Goal: Task Accomplishment & Management: Use online tool/utility

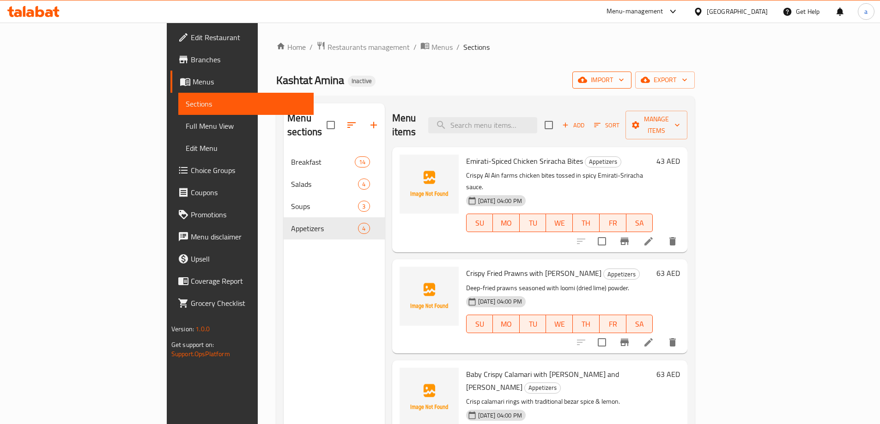
click at [624, 80] on span "import" at bounding box center [602, 80] width 44 height 12
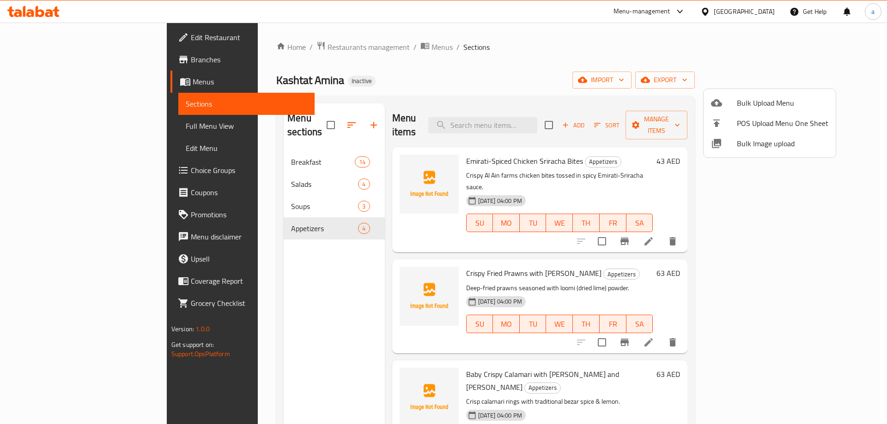
click at [740, 106] on span "Bulk Upload Menu" at bounding box center [782, 102] width 91 height 11
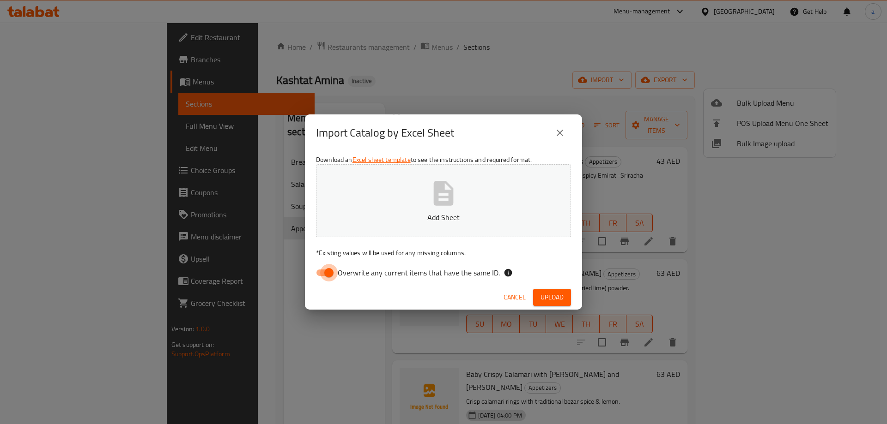
click at [331, 274] on input "Overwrite any current items that have the same ID." at bounding box center [328, 273] width 53 height 18
checkbox input "false"
click at [399, 210] on button "Add Sheet" at bounding box center [443, 200] width 255 height 73
click at [552, 294] on span "Upload" at bounding box center [551, 298] width 23 height 12
click at [460, 202] on button "Portal Menu.xlsx" at bounding box center [443, 200] width 255 height 73
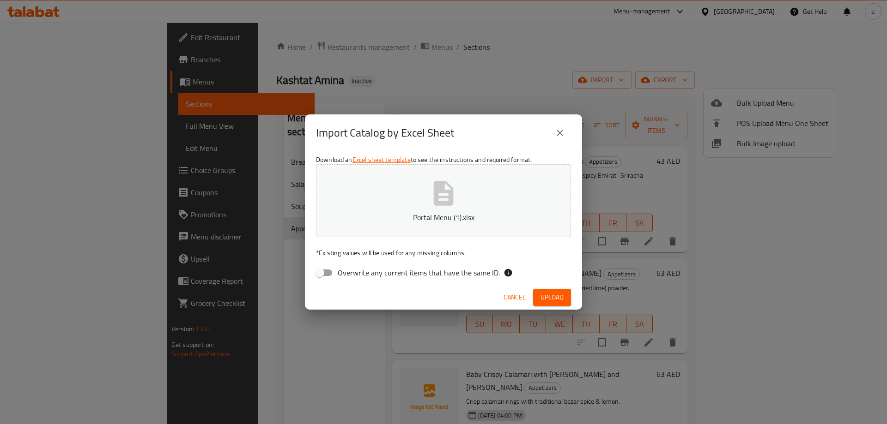
click at [560, 296] on span "Upload" at bounding box center [551, 298] width 23 height 12
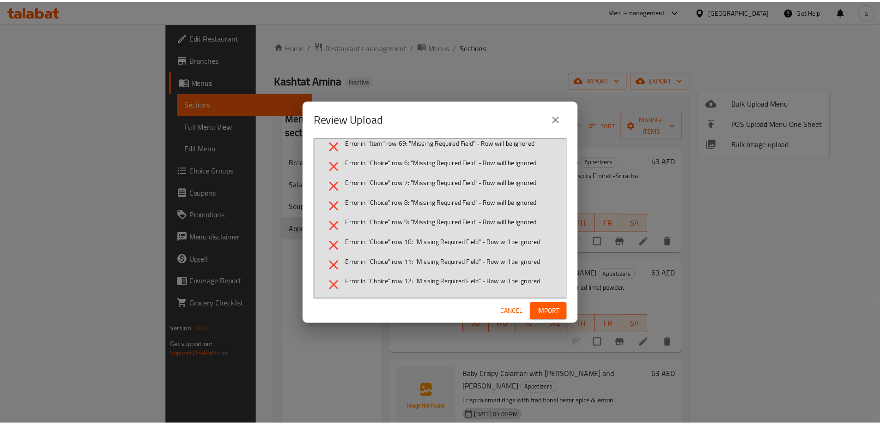
scroll to position [10, 0]
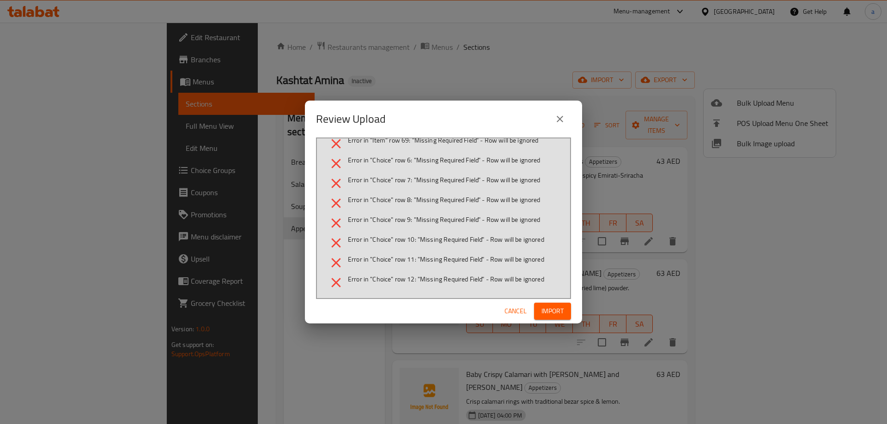
click at [558, 119] on icon "close" at bounding box center [559, 119] width 11 height 11
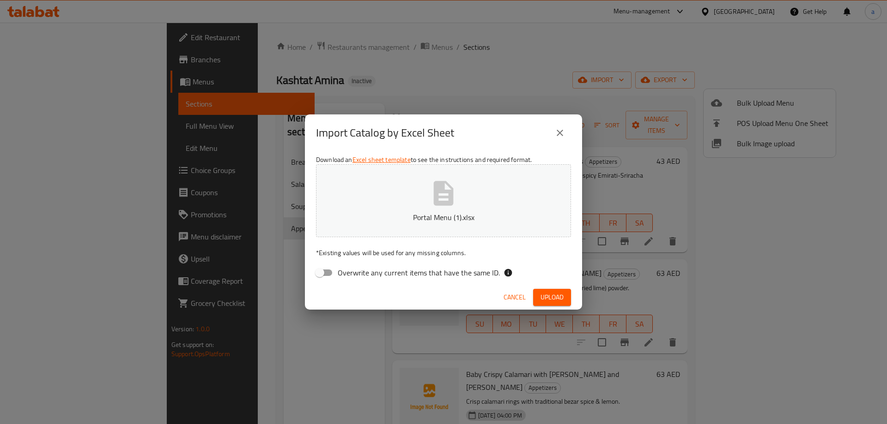
click at [407, 211] on button "Portal Menu (1).xlsx" at bounding box center [443, 200] width 255 height 73
click at [537, 305] on button "Upload" at bounding box center [552, 297] width 38 height 17
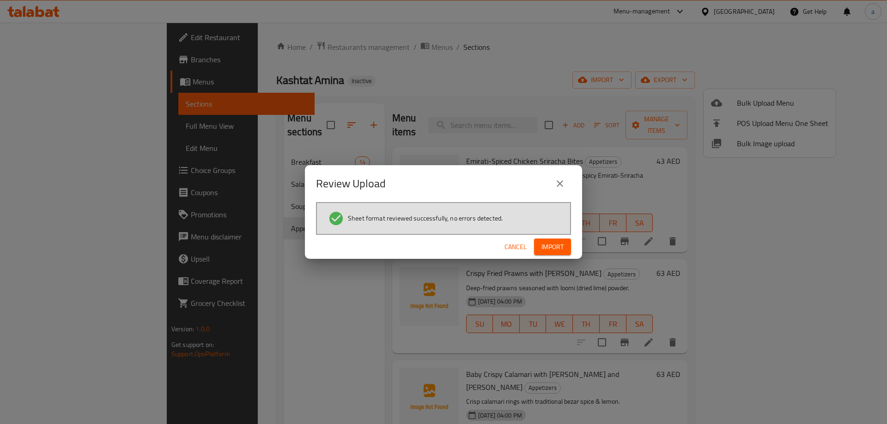
click at [562, 254] on button "Import" at bounding box center [552, 247] width 37 height 17
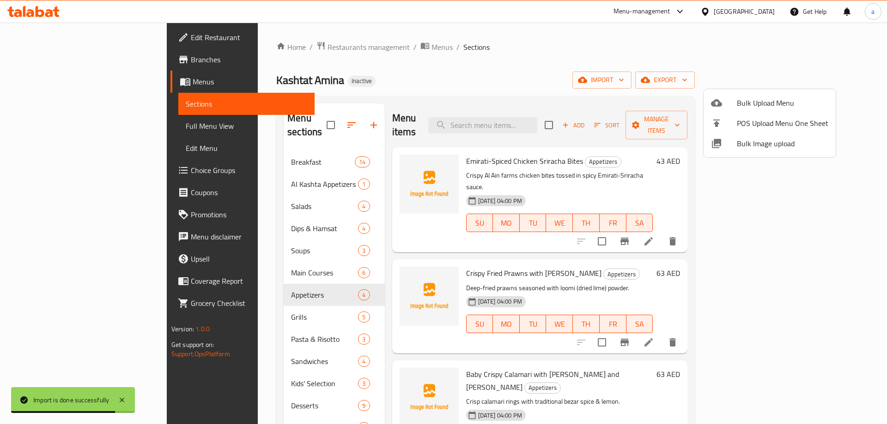
click at [45, 127] on div at bounding box center [443, 212] width 887 height 424
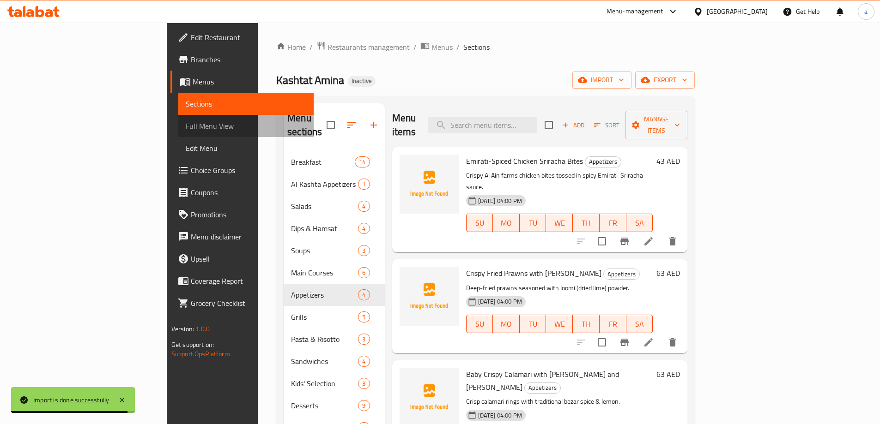
click at [186, 127] on span "Full Menu View" at bounding box center [246, 126] width 121 height 11
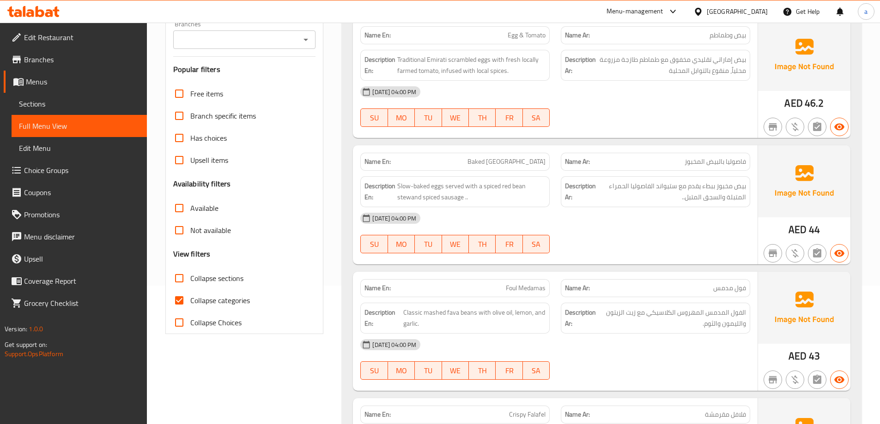
scroll to position [277, 0]
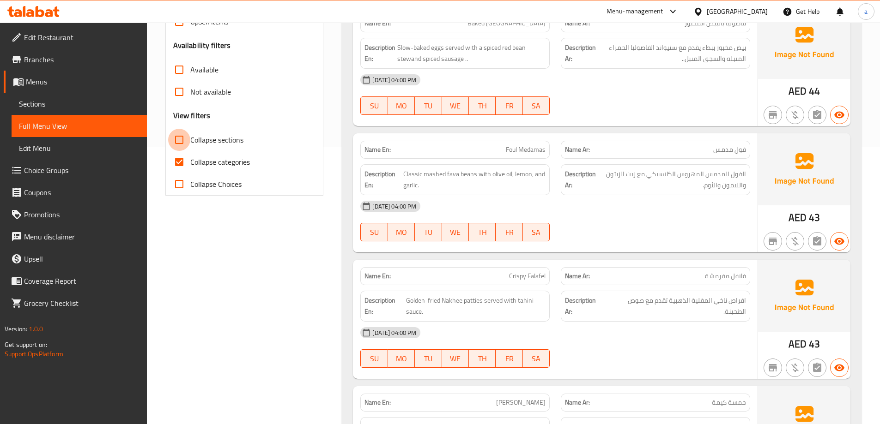
click at [182, 140] on input "Collapse sections" at bounding box center [179, 140] width 22 height 22
checkbox input "true"
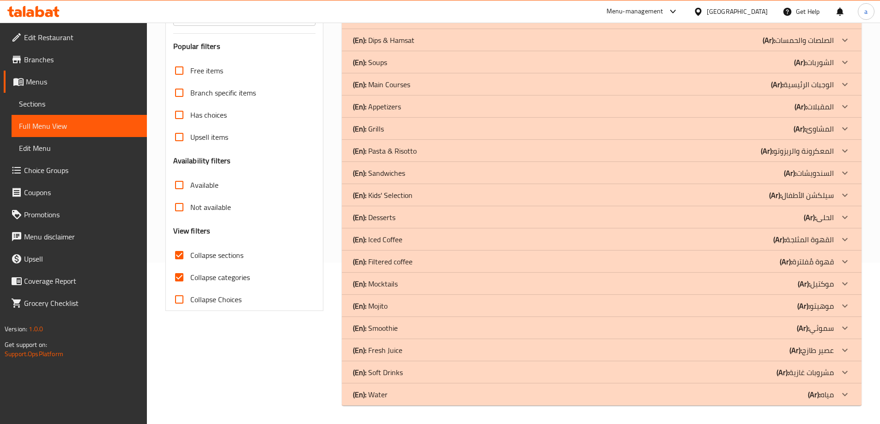
click at [185, 266] on input "Collapse categories" at bounding box center [179, 277] width 22 height 22
checkbox input "false"
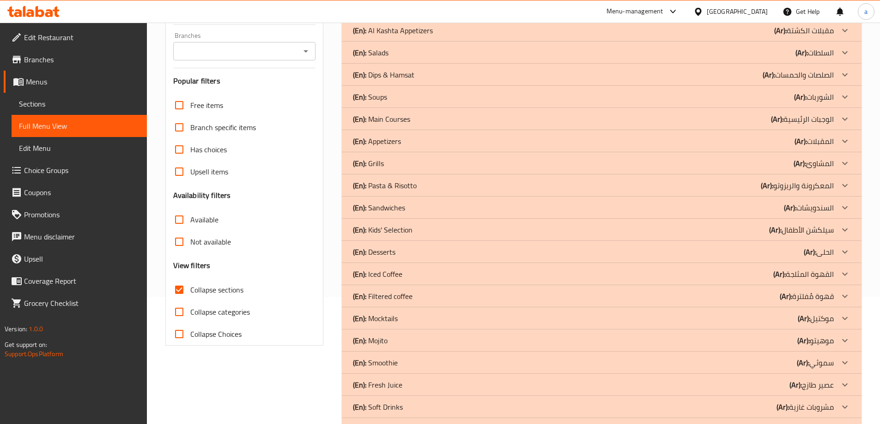
scroll to position [162, 0]
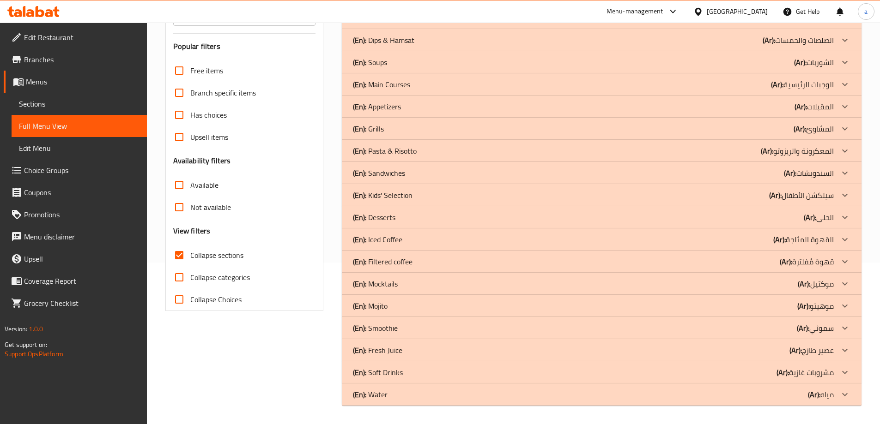
click at [392, 393] on div "(En): Water (Ar): مياه" at bounding box center [593, 394] width 481 height 11
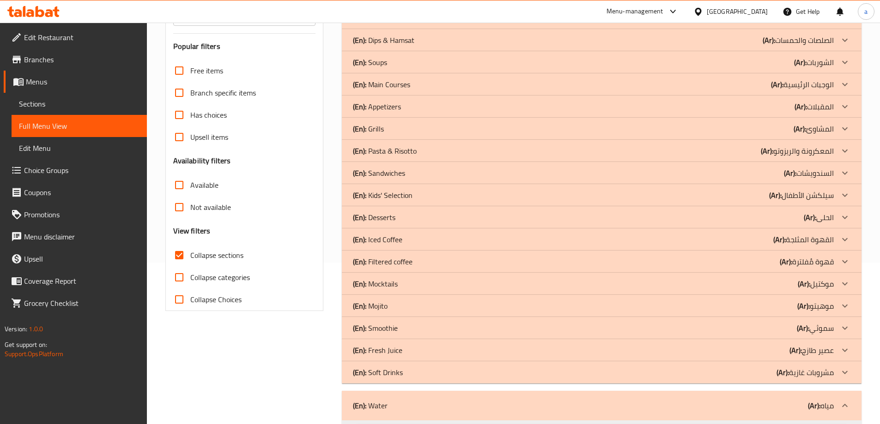
click at [393, 369] on p "(En): Soft Drinks" at bounding box center [378, 372] width 50 height 11
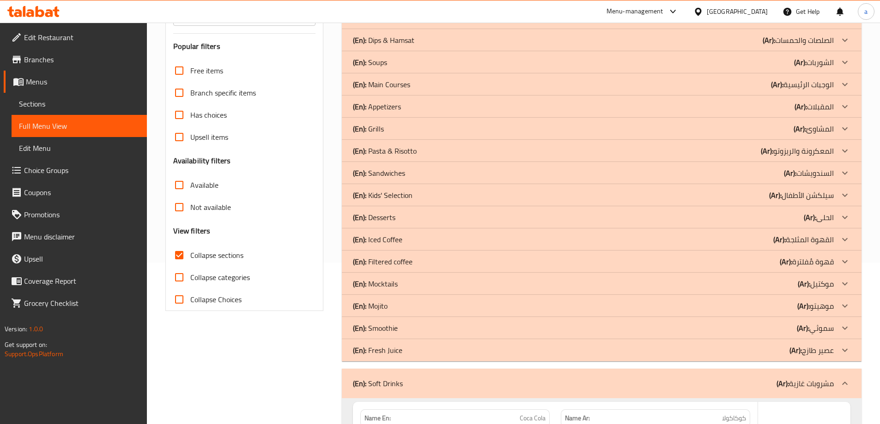
click at [396, 354] on p "(En): Fresh Juice" at bounding box center [377, 350] width 49 height 11
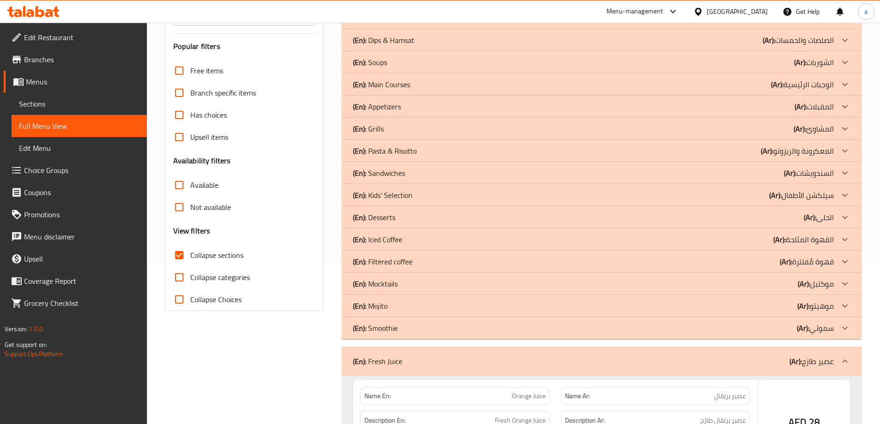
click at [390, 328] on p "(En): Smoothie" at bounding box center [375, 328] width 45 height 11
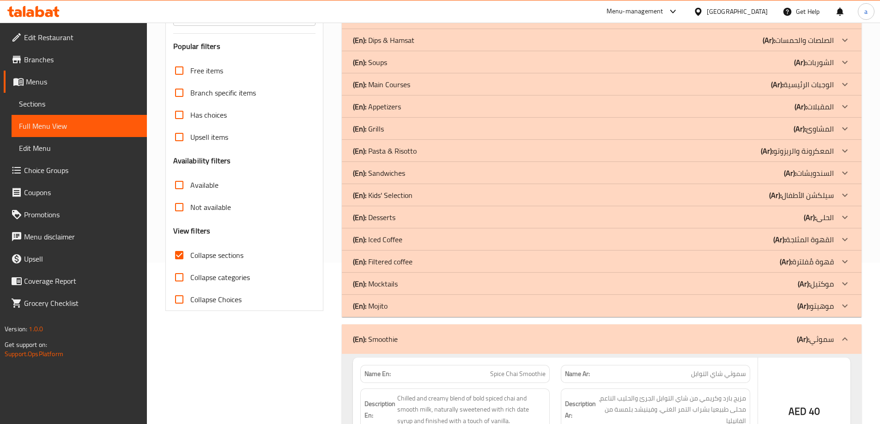
click at [385, 307] on p "(En): Mojito" at bounding box center [370, 306] width 35 height 11
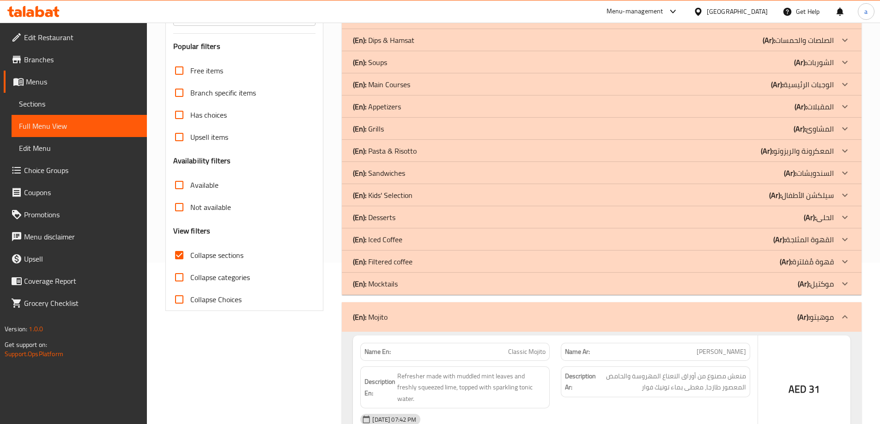
click at [381, 281] on p "(En): Mocktails" at bounding box center [375, 283] width 45 height 11
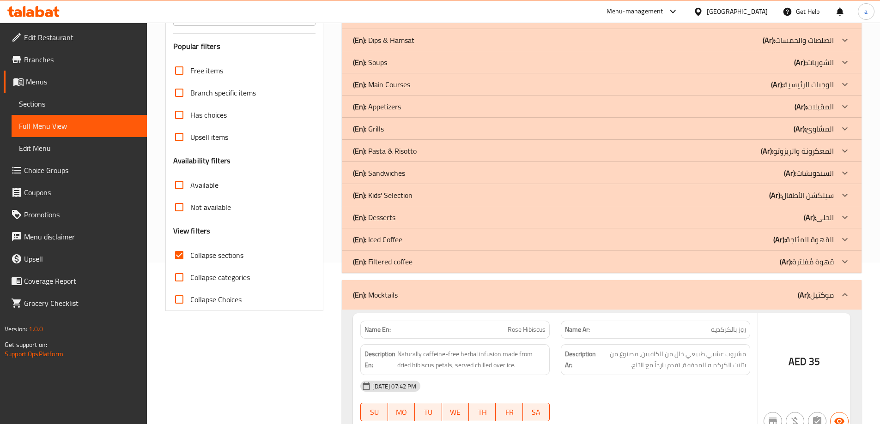
click at [386, 259] on p "(En): Filtered coffee" at bounding box center [383, 261] width 60 height 11
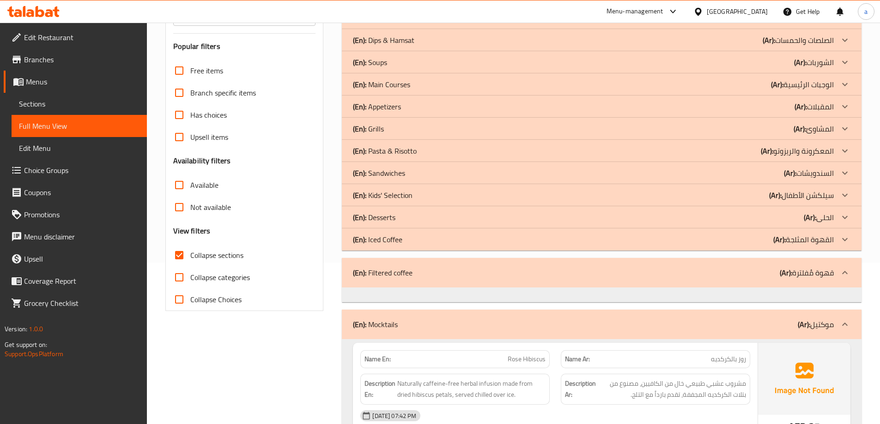
click at [384, 230] on div "(En): Iced Coffee (Ar): القهوة المثلجة" at bounding box center [601, 240] width 519 height 22
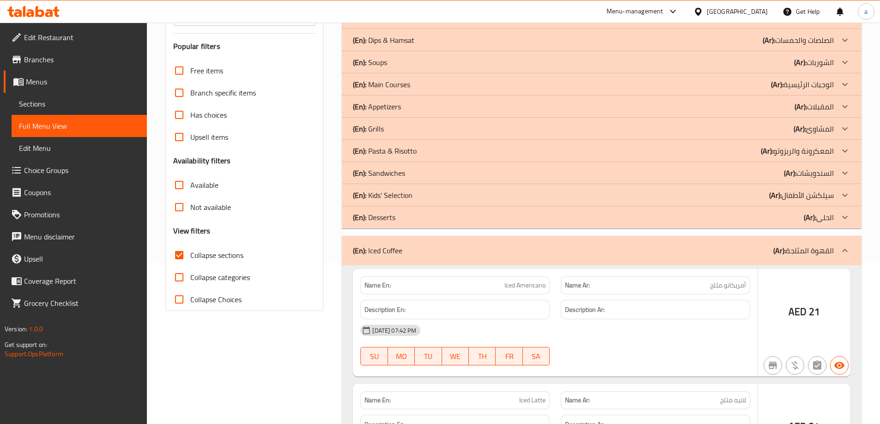
click at [382, 218] on p "(En): Desserts" at bounding box center [374, 217] width 42 height 11
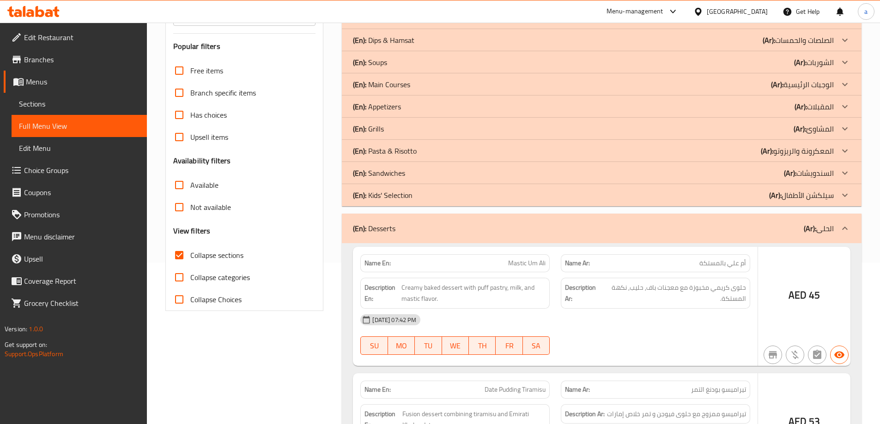
click at [384, 191] on p "(En): Kids' Selection" at bounding box center [383, 195] width 60 height 11
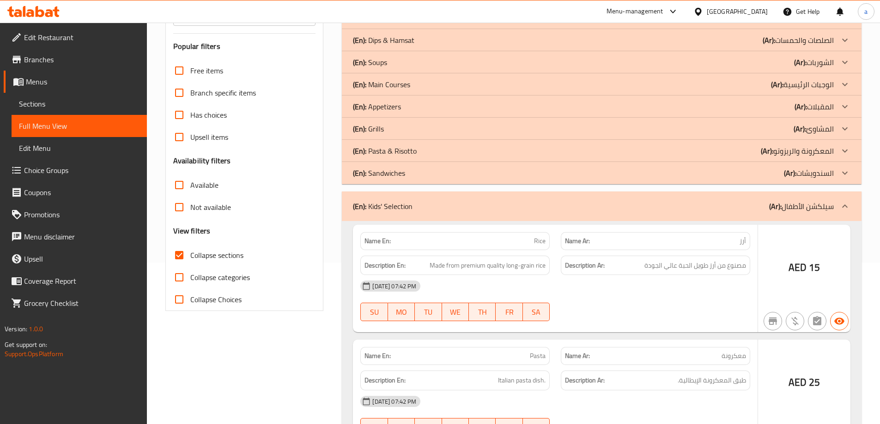
click at [387, 171] on p "(En): Sandwiches" at bounding box center [379, 173] width 52 height 11
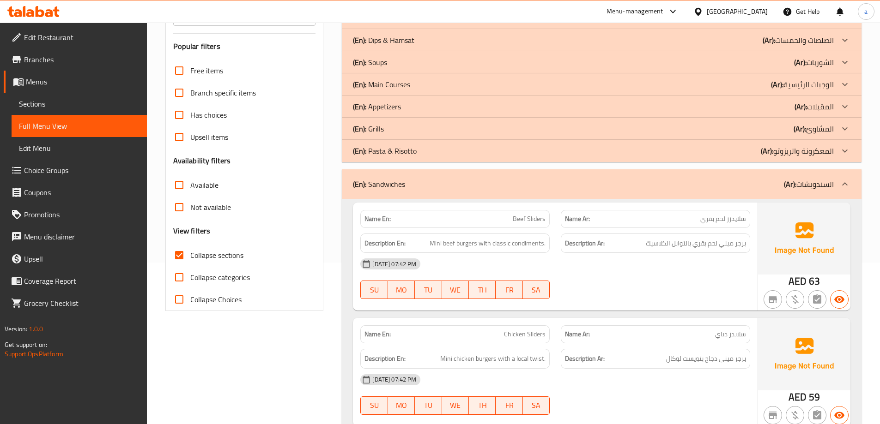
click at [387, 148] on p "(En): Pasta & Risotto" at bounding box center [385, 150] width 64 height 11
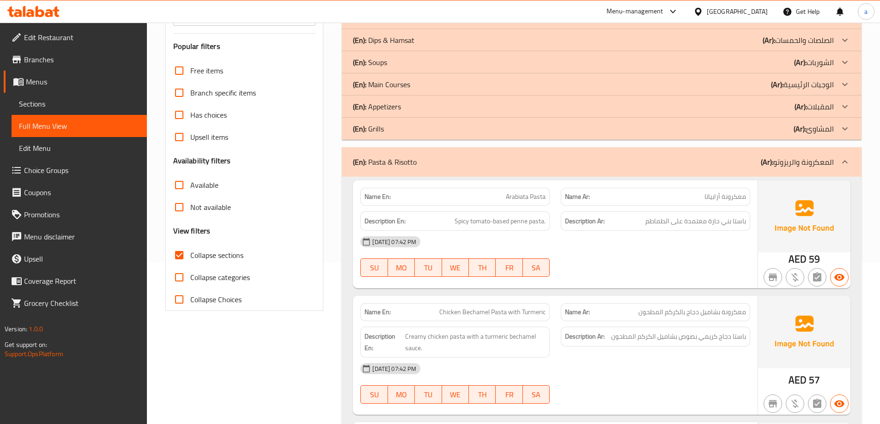
click at [388, 131] on div "(En): Grills (Ar): المشاوئ" at bounding box center [593, 128] width 481 height 11
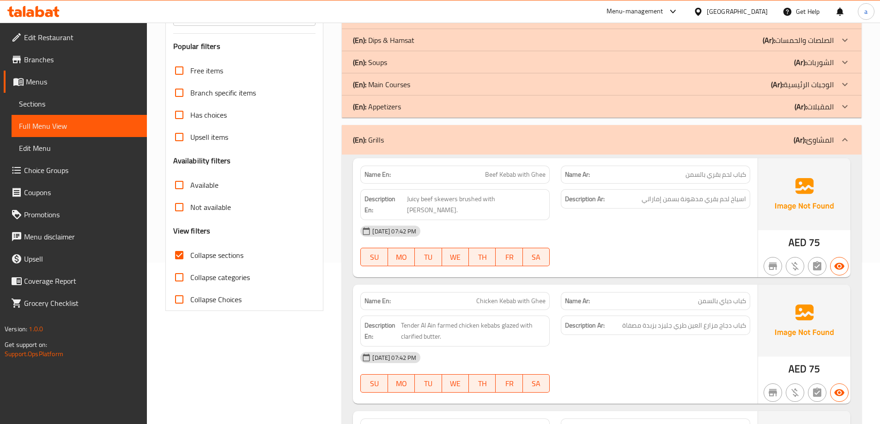
click at [388, 85] on p "(En): Main Courses" at bounding box center [381, 84] width 57 height 11
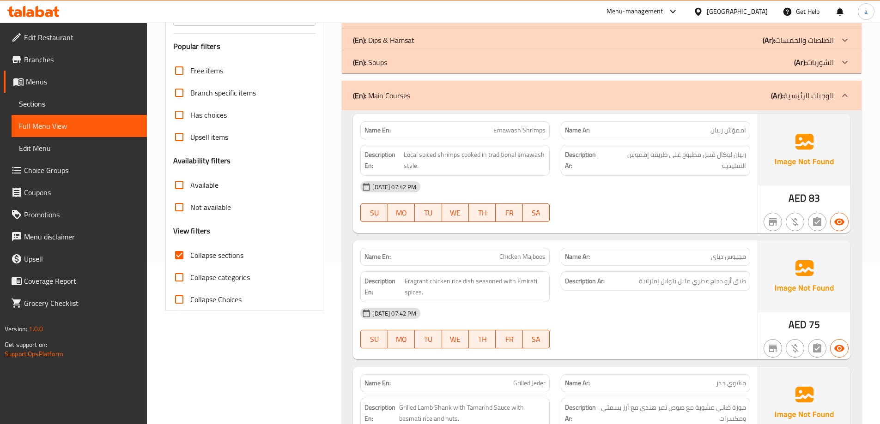
scroll to position [69, 0]
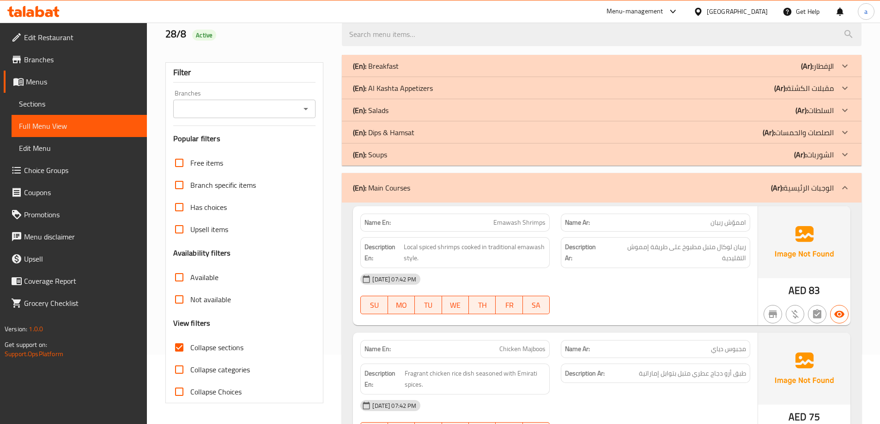
click at [395, 133] on p "(En): Dips & Hamsat" at bounding box center [383, 132] width 61 height 11
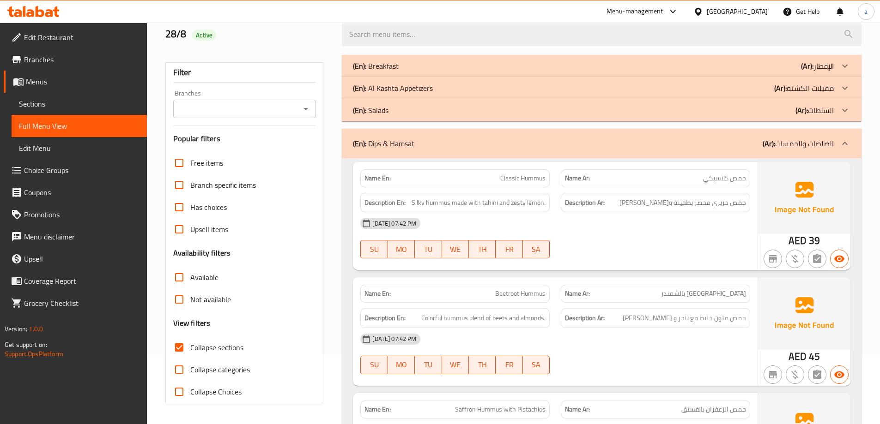
click at [387, 87] on p "(En): Al Kashta Appetizers" at bounding box center [393, 88] width 80 height 11
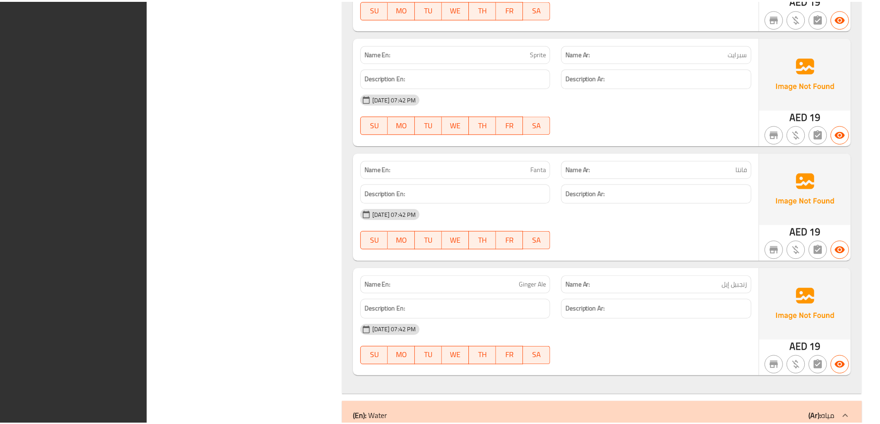
scroll to position [9157, 0]
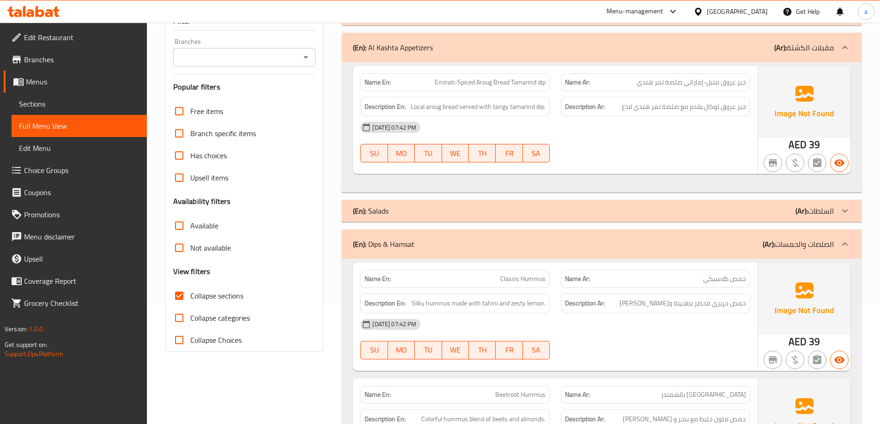
scroll to position [0, 0]
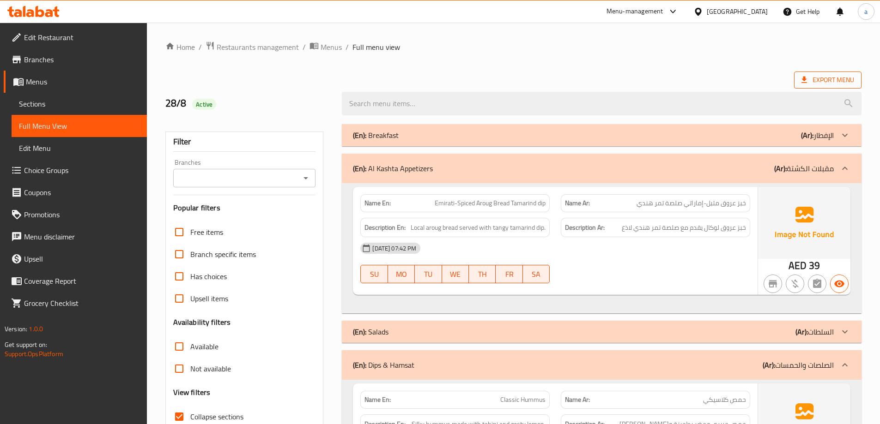
click at [827, 84] on span "Export Menu" at bounding box center [827, 80] width 53 height 12
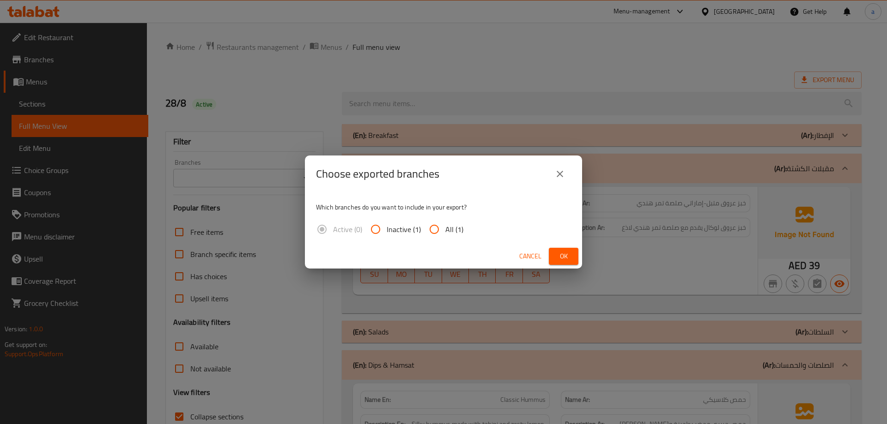
click at [440, 227] on input "All (1)" at bounding box center [434, 229] width 22 height 22
radio input "true"
click at [558, 253] on span "Ok" at bounding box center [563, 257] width 15 height 12
